Goal: Download file/media

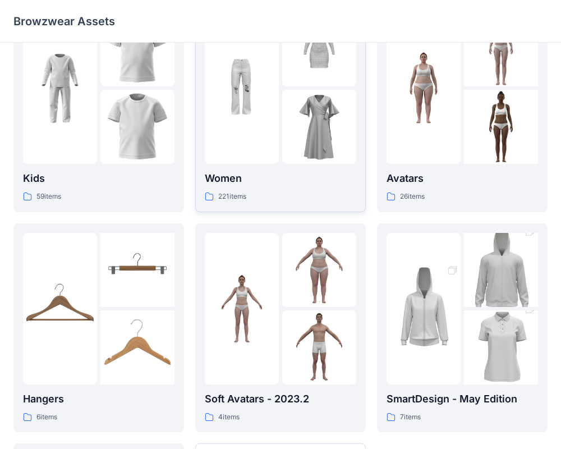
scroll to position [61, 0]
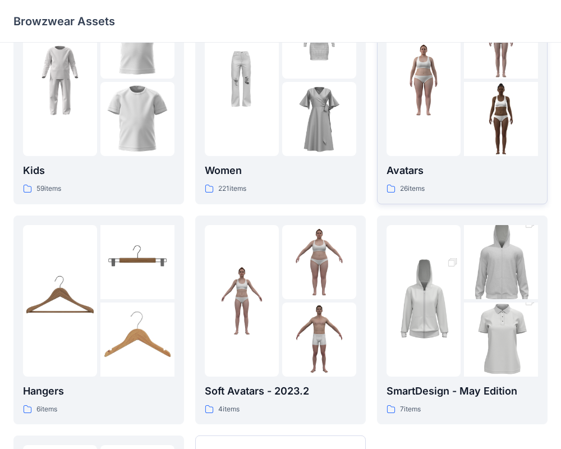
click at [416, 176] on p "Avatars" at bounding box center [461, 171] width 151 height 16
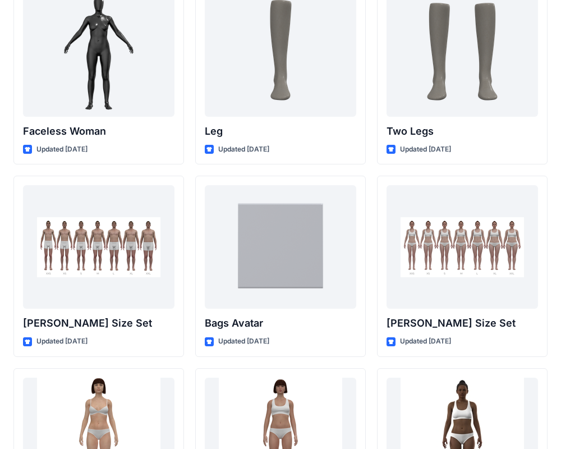
scroll to position [1037, 0]
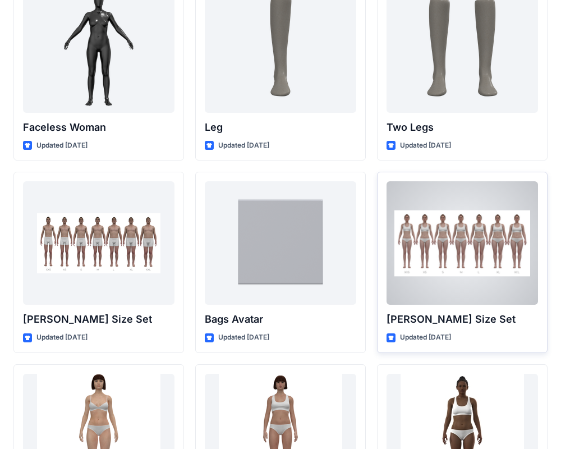
click at [431, 268] on div at bounding box center [461, 242] width 151 height 123
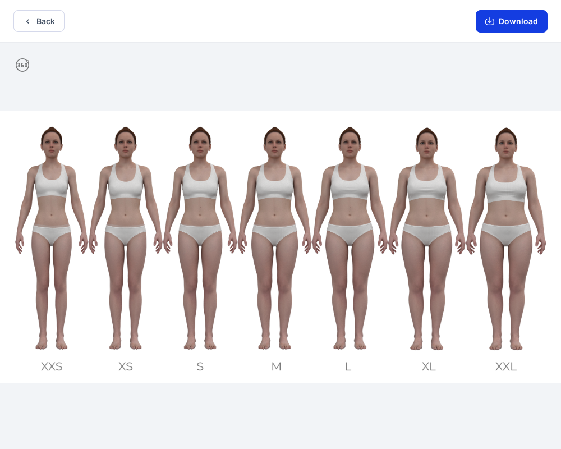
click at [505, 15] on button "Download" at bounding box center [511, 21] width 72 height 22
click at [501, 17] on button "Download" at bounding box center [511, 21] width 72 height 22
click at [491, 22] on icon "button" at bounding box center [489, 20] width 4 height 6
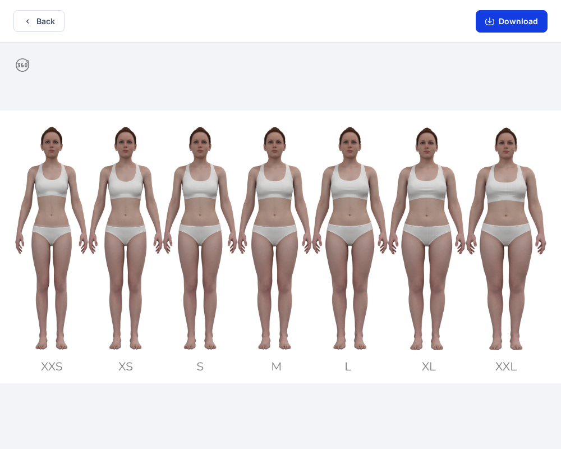
click at [491, 22] on icon "button" at bounding box center [489, 20] width 4 height 6
